Goal: Information Seeking & Learning: Stay updated

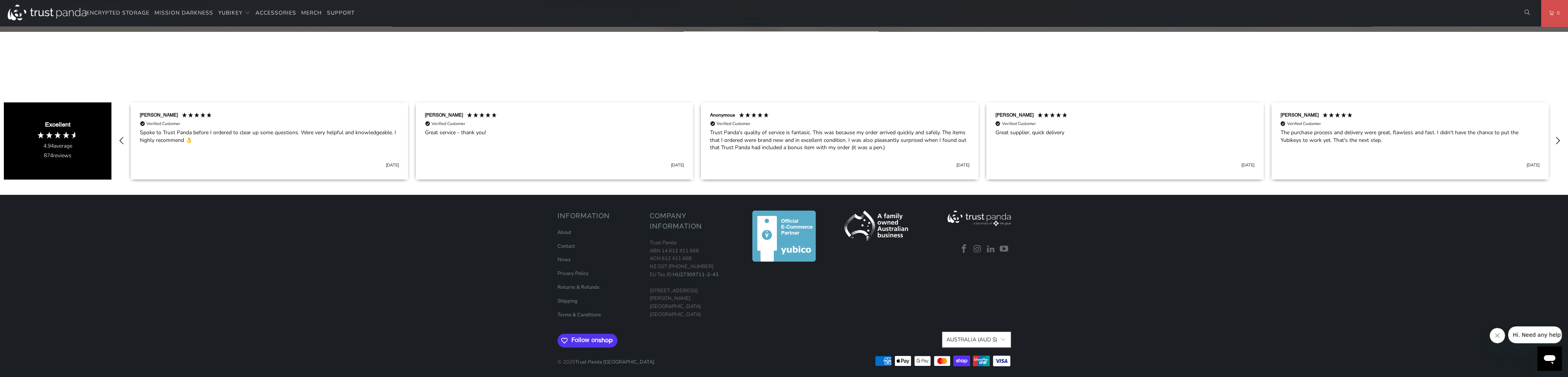
scroll to position [860, 0]
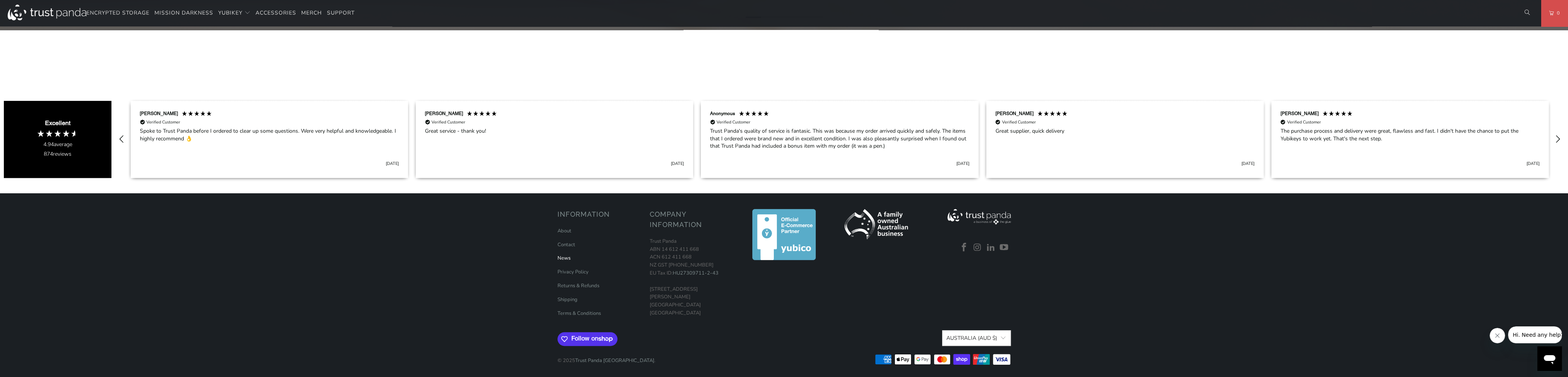
click at [558, 255] on link "News" at bounding box center [564, 258] width 13 height 7
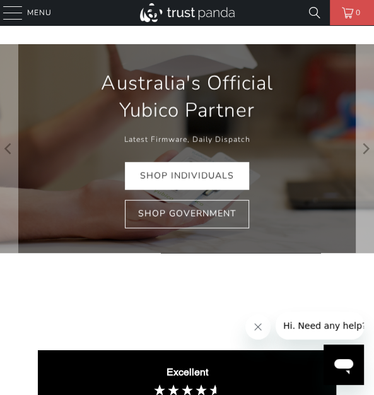
click at [365, 150] on icon "Next" at bounding box center [365, 149] width 11 height 126
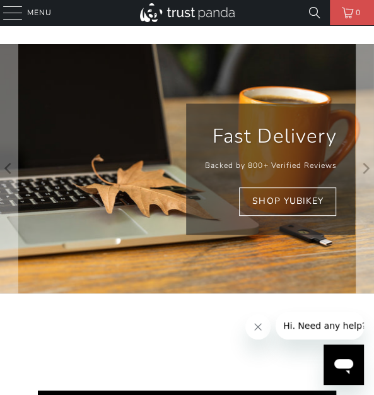
click at [365, 166] on icon "Next" at bounding box center [367, 168] width 7 height 11
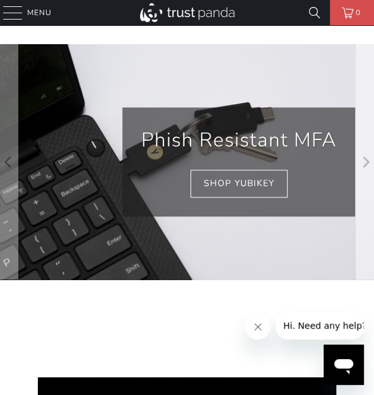
click at [364, 160] on icon "Next" at bounding box center [365, 161] width 11 height 141
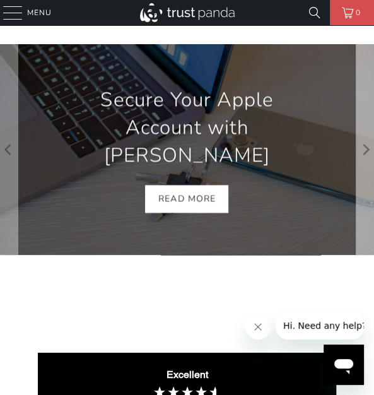
click at [366, 151] on icon "Next" at bounding box center [367, 149] width 7 height 11
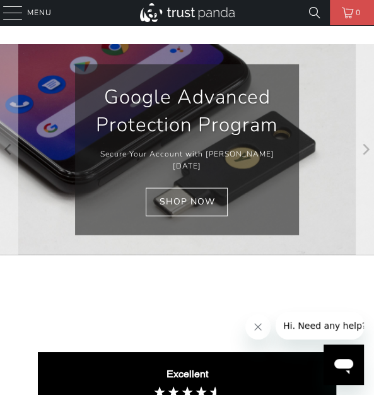
click at [366, 151] on icon "Next" at bounding box center [365, 149] width 11 height 126
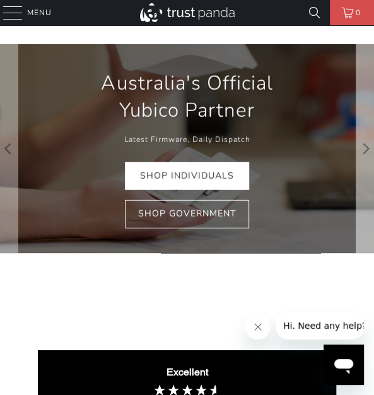
click at [366, 151] on icon "Next" at bounding box center [367, 148] width 7 height 11
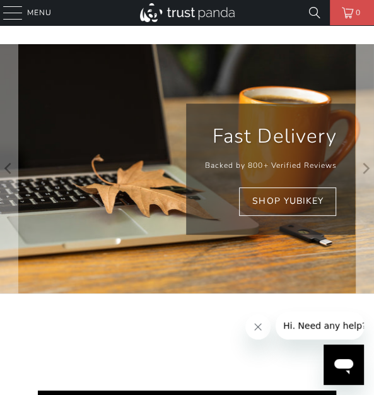
click at [366, 151] on icon "Next" at bounding box center [365, 169] width 11 height 150
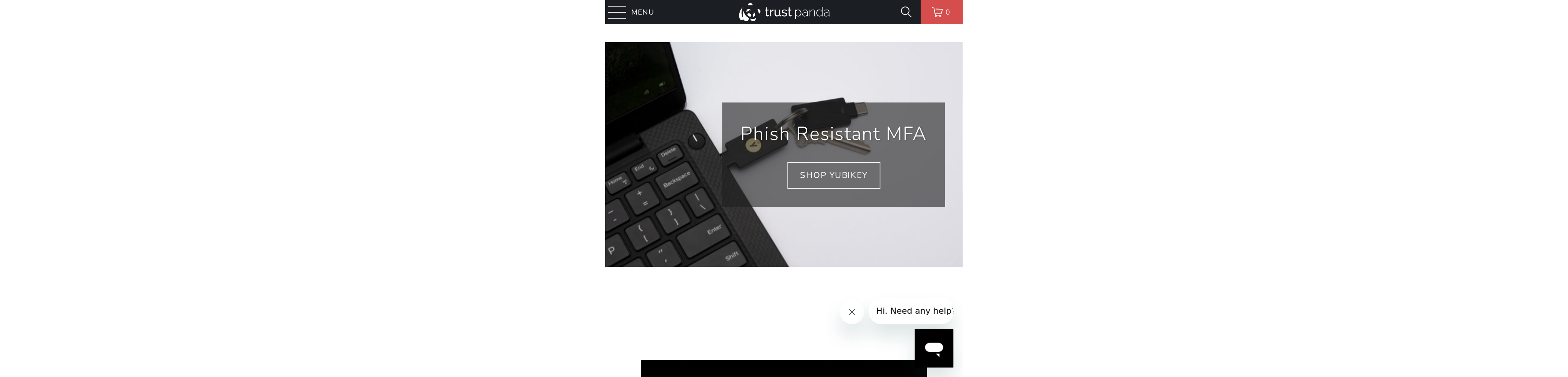
scroll to position [0, 855]
